Goal: Check status: Check status

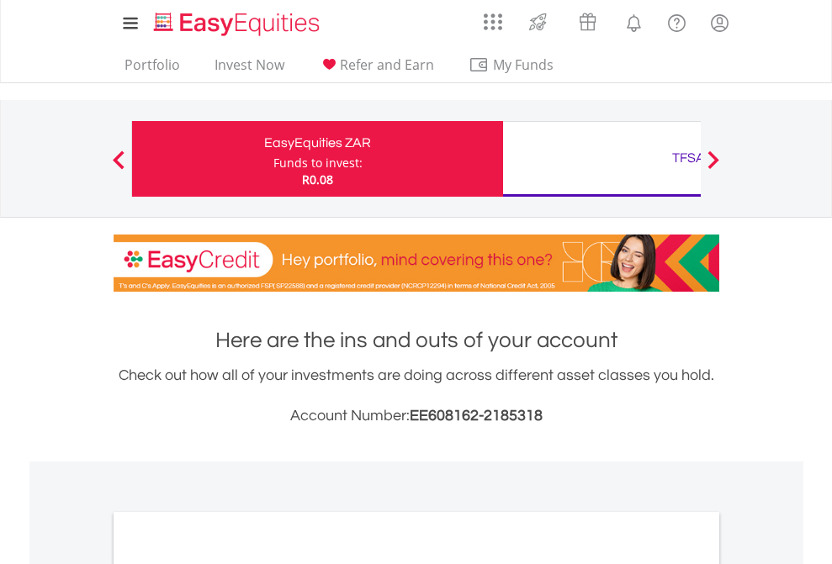
click at [273, 159] on div "Funds to invest:" at bounding box center [317, 163] width 89 height 17
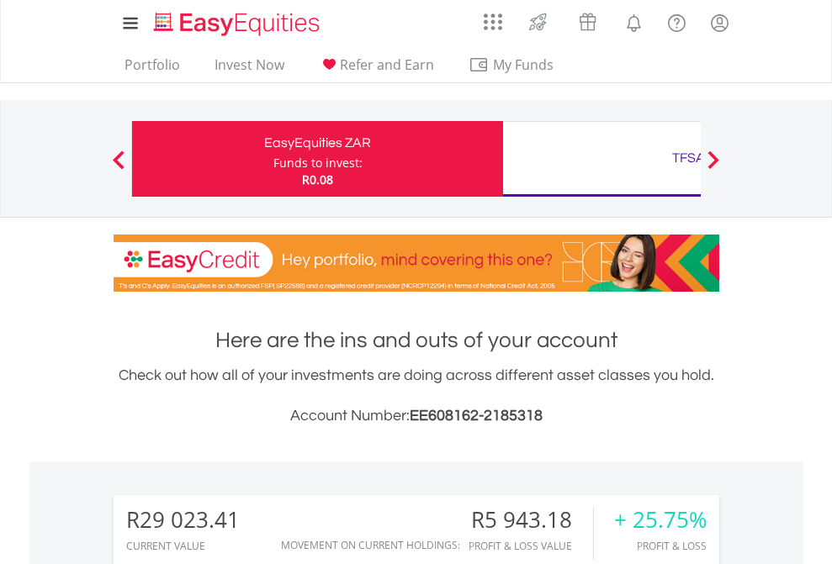
scroll to position [161, 264]
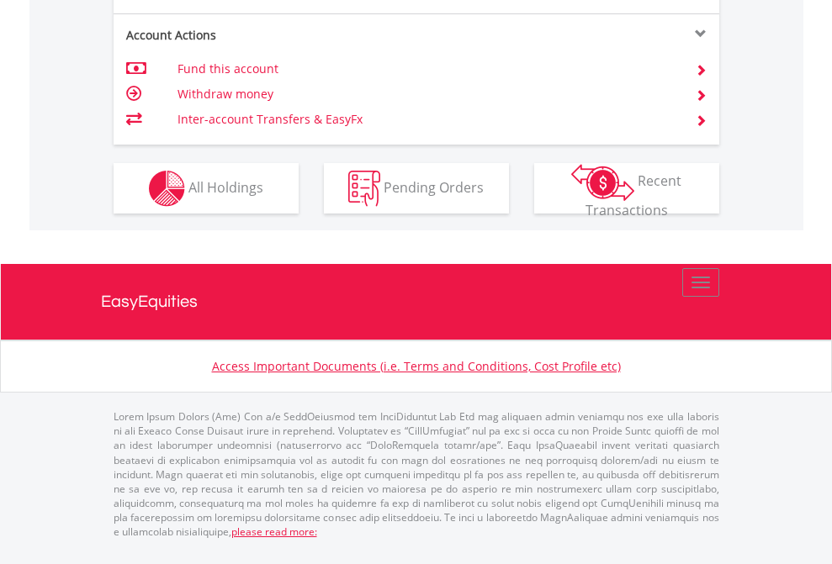
scroll to position [1646, 0]
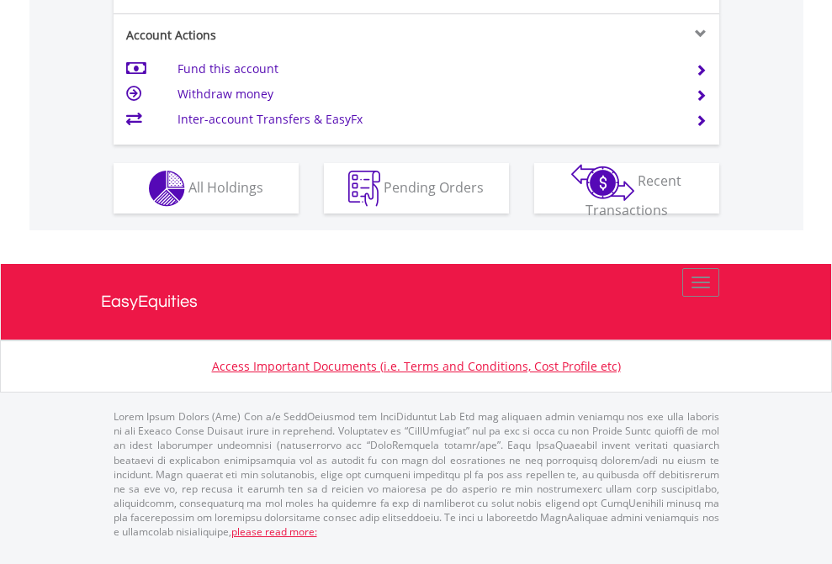
scroll to position [1579, 0]
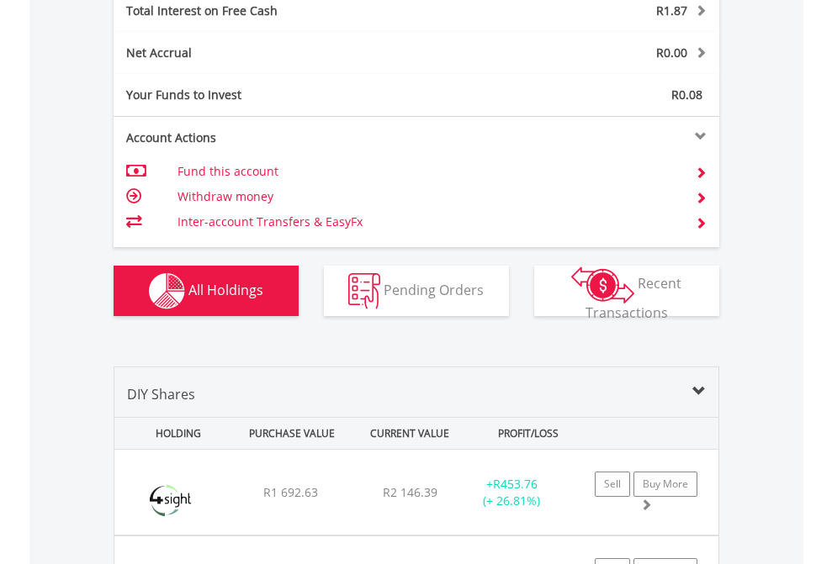
scroll to position [1938, 0]
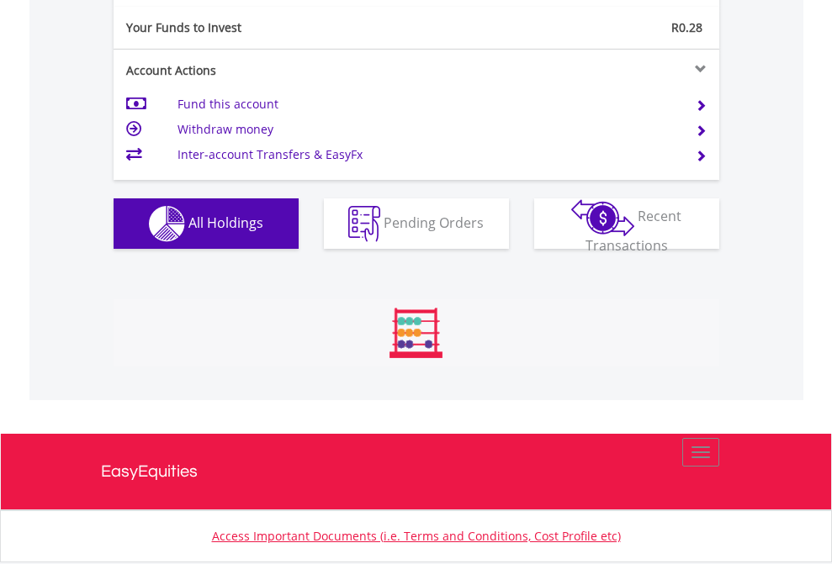
scroll to position [161, 264]
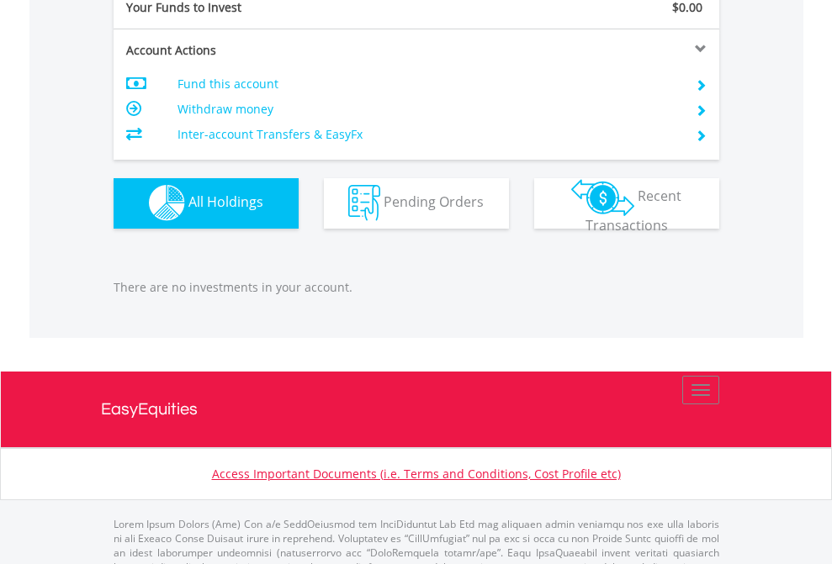
scroll to position [1665, 0]
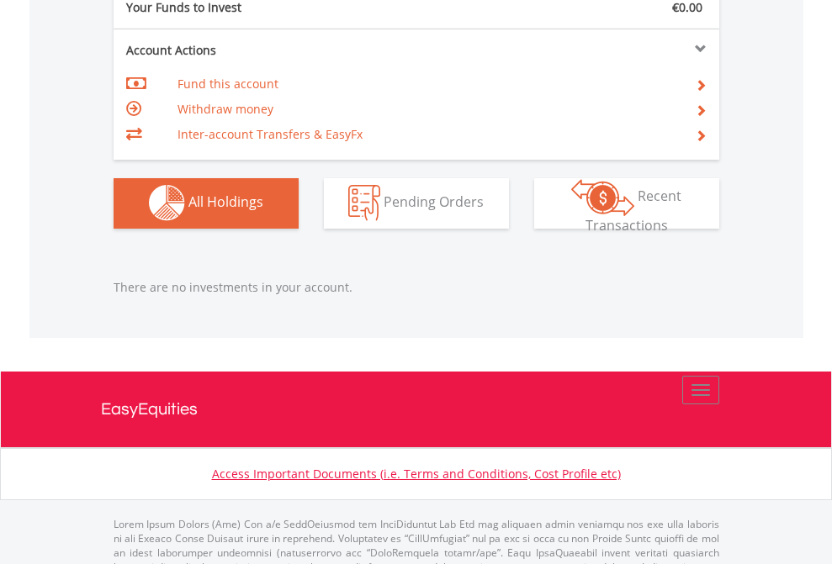
scroll to position [1665, 0]
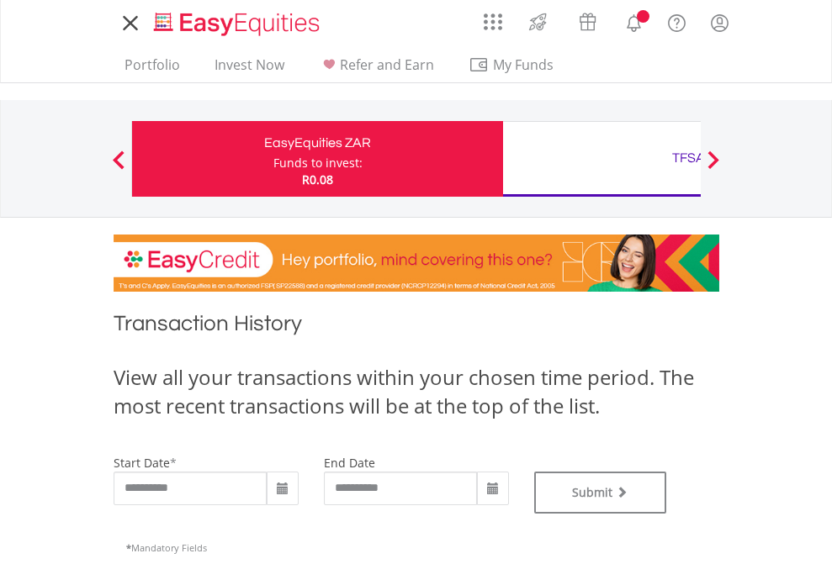
type input "**********"
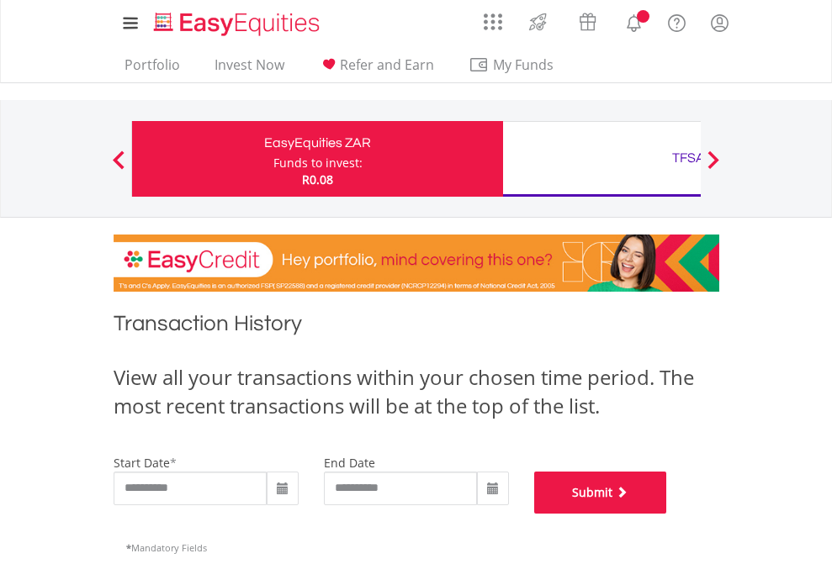
click at [667, 514] on button "Submit" at bounding box center [600, 493] width 133 height 42
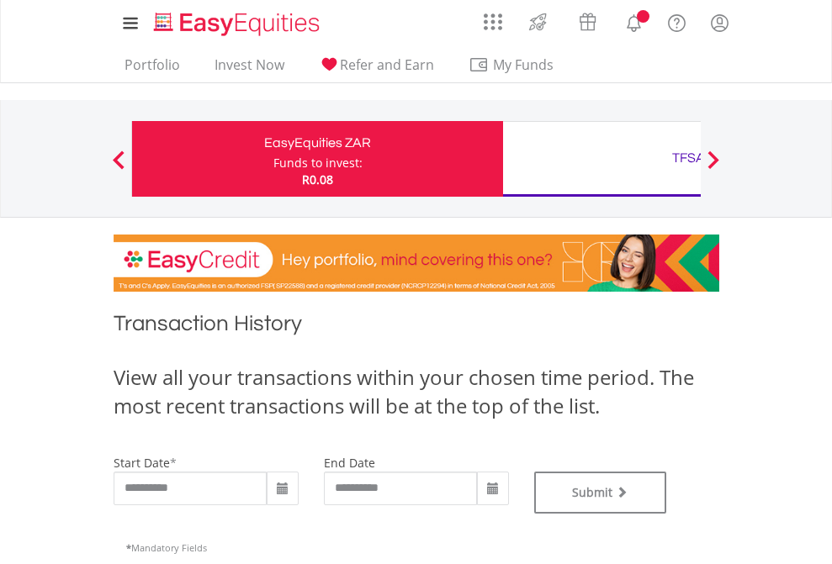
click at [601, 159] on div "TFSA" at bounding box center [688, 158] width 351 height 24
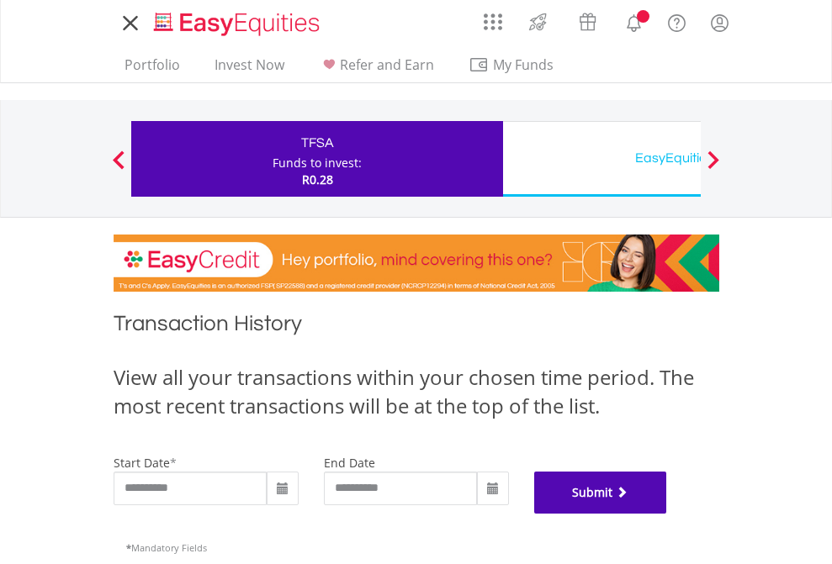
click at [667, 514] on button "Submit" at bounding box center [600, 493] width 133 height 42
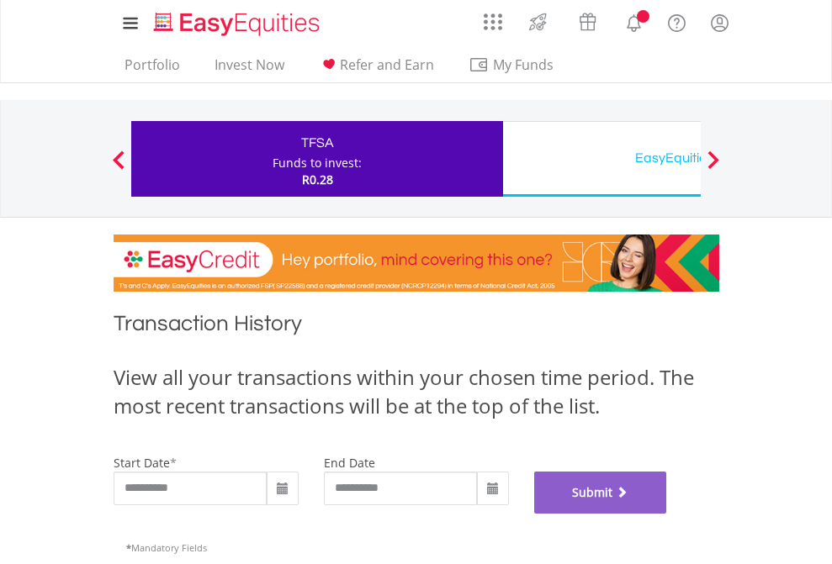
scroll to position [682, 0]
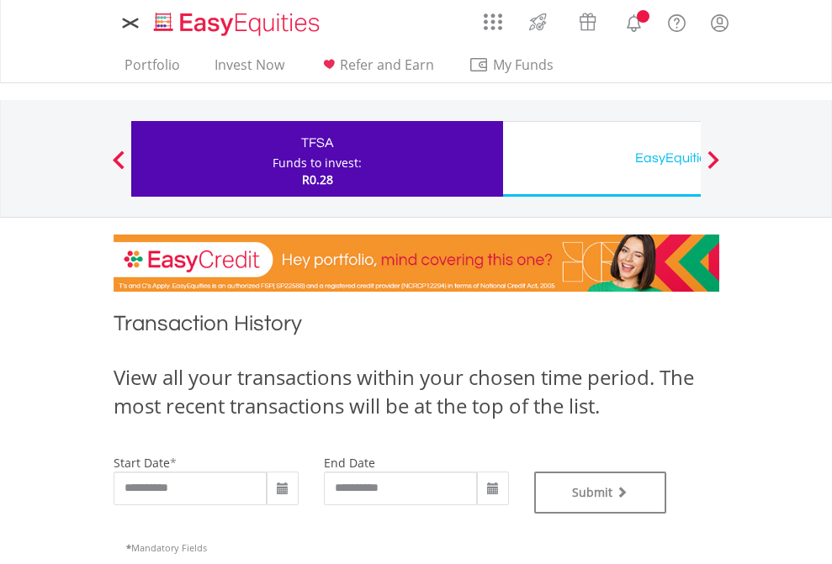
click at [601, 159] on div "EasyEquities USD" at bounding box center [688, 158] width 351 height 24
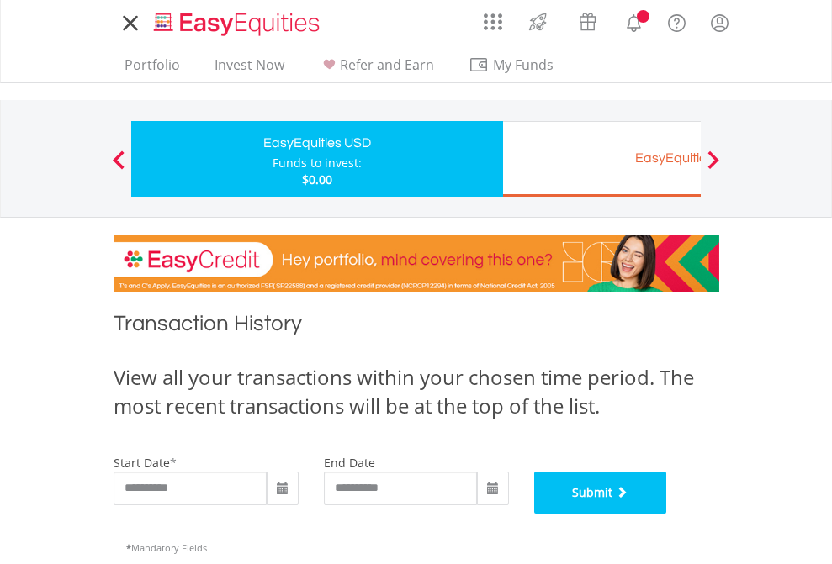
click at [667, 514] on button "Submit" at bounding box center [600, 493] width 133 height 42
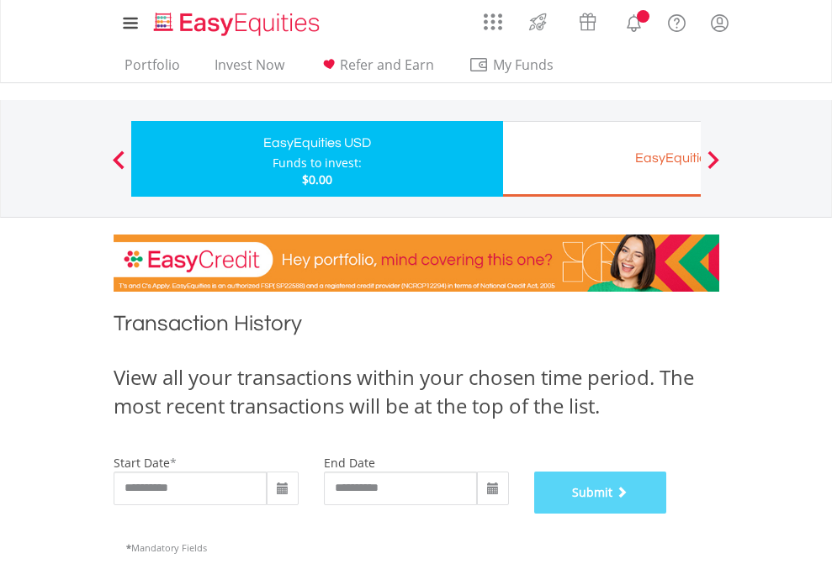
scroll to position [682, 0]
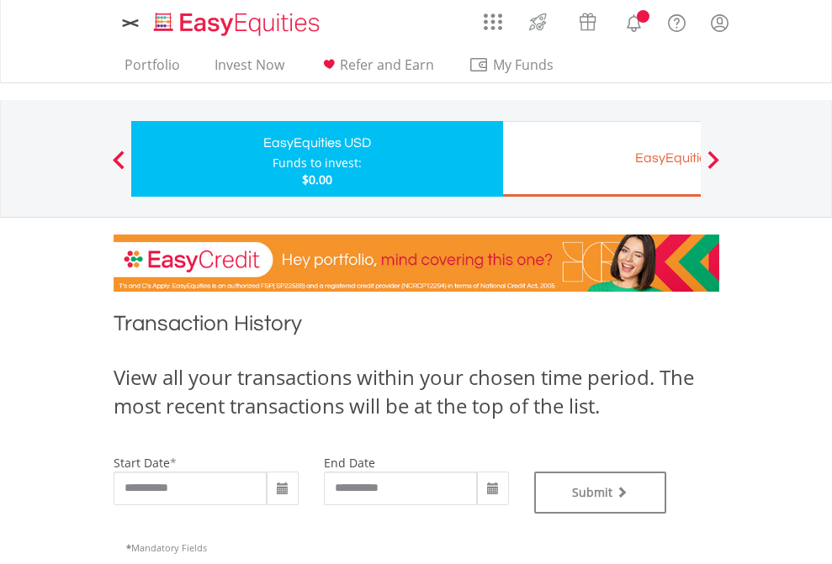
click at [601, 159] on div "EasyEquities EUR" at bounding box center [688, 158] width 351 height 24
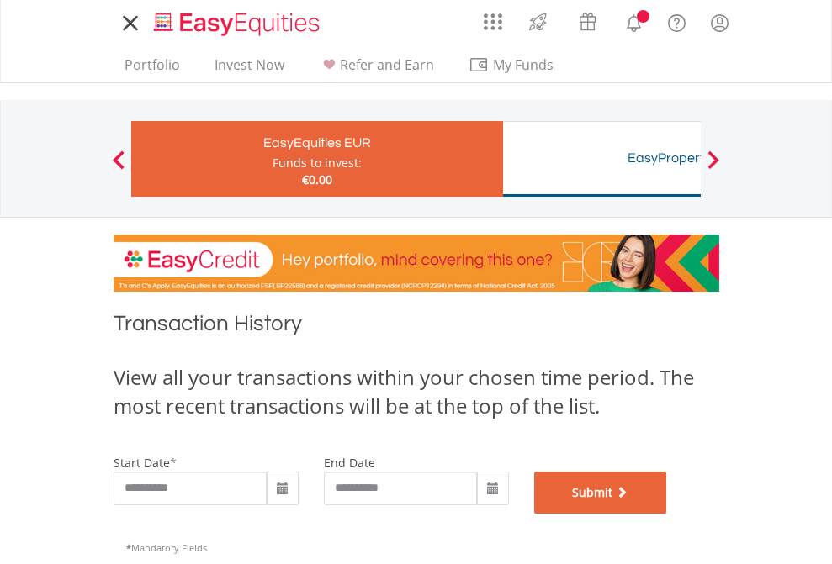
click at [667, 514] on button "Submit" at bounding box center [600, 493] width 133 height 42
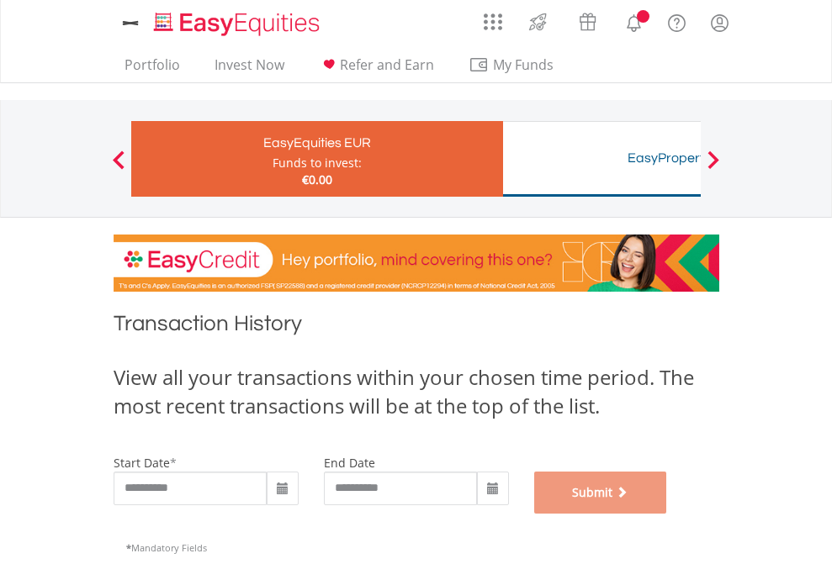
scroll to position [682, 0]
